Goal: Navigation & Orientation: Find specific page/section

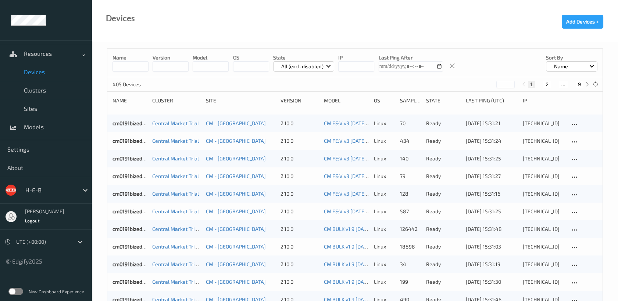
click at [546, 85] on button "2" at bounding box center [546, 84] width 7 height 7
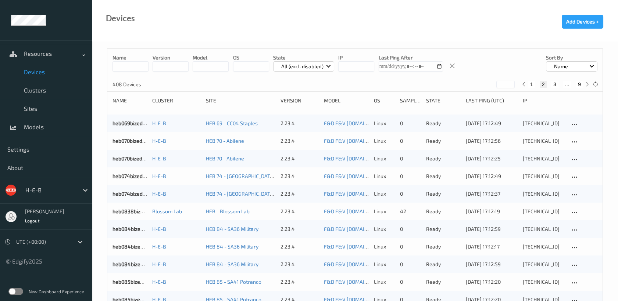
click at [553, 82] on button "3" at bounding box center [554, 84] width 7 height 7
click at [558, 82] on button "4" at bounding box center [559, 84] width 7 height 7
click at [547, 83] on button "3" at bounding box center [547, 84] width 7 height 7
click at [533, 87] on button "1" at bounding box center [531, 84] width 7 height 7
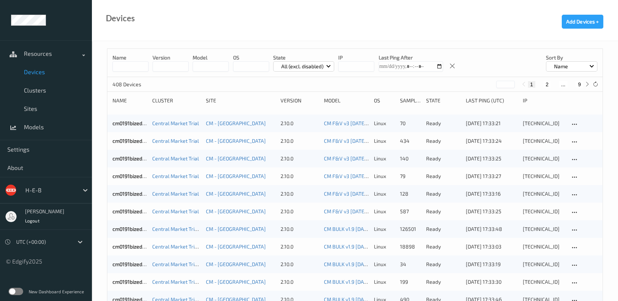
click at [546, 84] on button "2" at bounding box center [546, 84] width 7 height 7
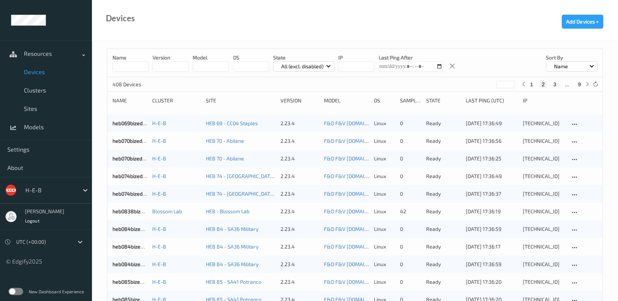
click at [555, 82] on button "3" at bounding box center [554, 84] width 7 height 7
click at [559, 85] on button "4" at bounding box center [559, 84] width 7 height 7
click at [563, 82] on button "5" at bounding box center [562, 84] width 7 height 7
click at [562, 82] on button "6" at bounding box center [562, 84] width 7 height 7
click at [563, 83] on button "7" at bounding box center [562, 84] width 7 height 7
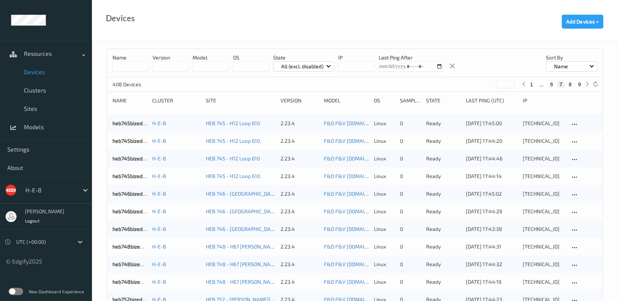
click at [571, 83] on button "8" at bounding box center [569, 84] width 7 height 7
click at [579, 81] on button "9" at bounding box center [579, 84] width 7 height 7
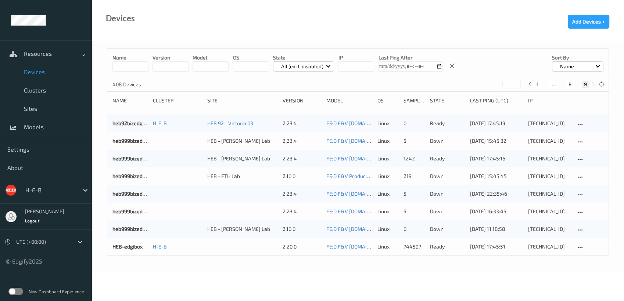
click at [569, 82] on button "8" at bounding box center [569, 84] width 7 height 7
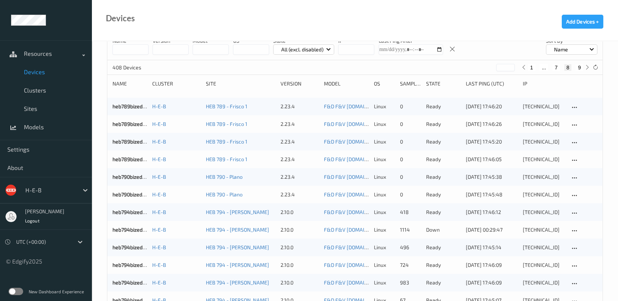
scroll to position [16, 0]
click at [579, 66] on button "9" at bounding box center [579, 68] width 7 height 7
type input "*"
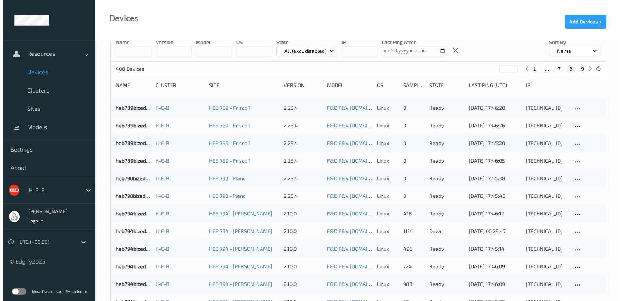
scroll to position [0, 0]
